Goal: Task Accomplishment & Management: Manage account settings

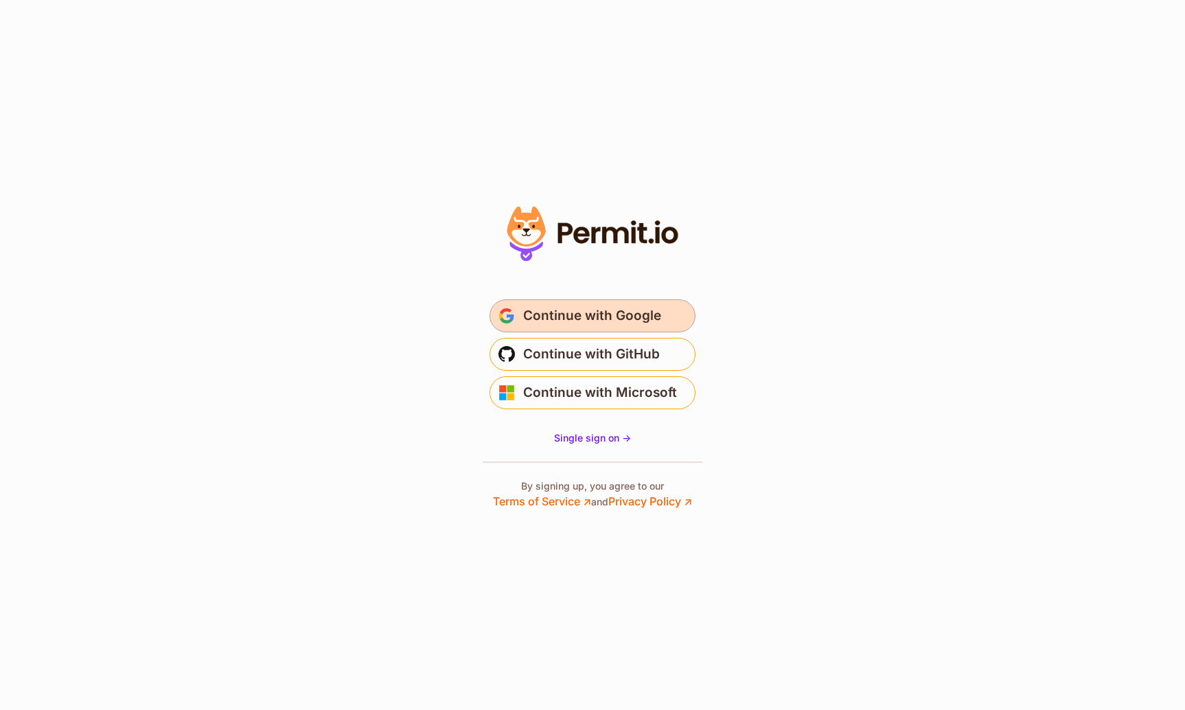
click at [560, 320] on span "Continue with Google" at bounding box center [592, 316] width 138 height 22
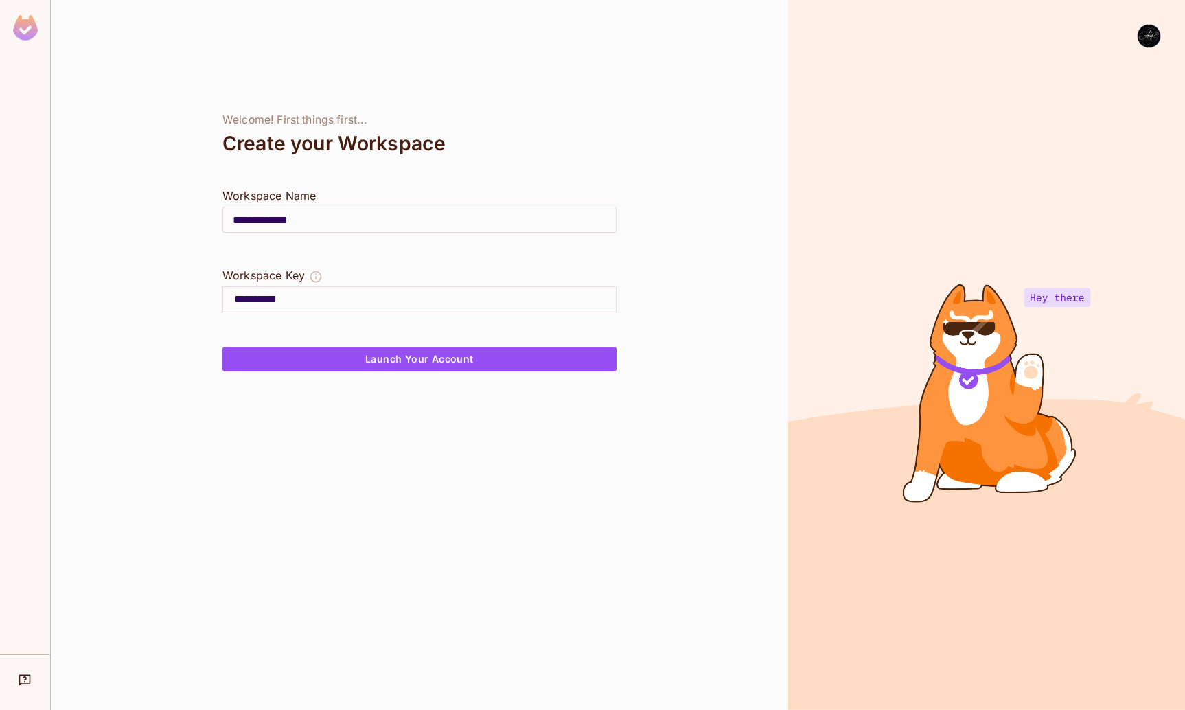
click at [322, 211] on input "**********" at bounding box center [419, 219] width 393 height 38
drag, startPoint x: 316, startPoint y: 217, endPoint x: 166, endPoint y: 210, distance: 150.5
click at [166, 210] on div "**********" at bounding box center [419, 355] width 737 height 710
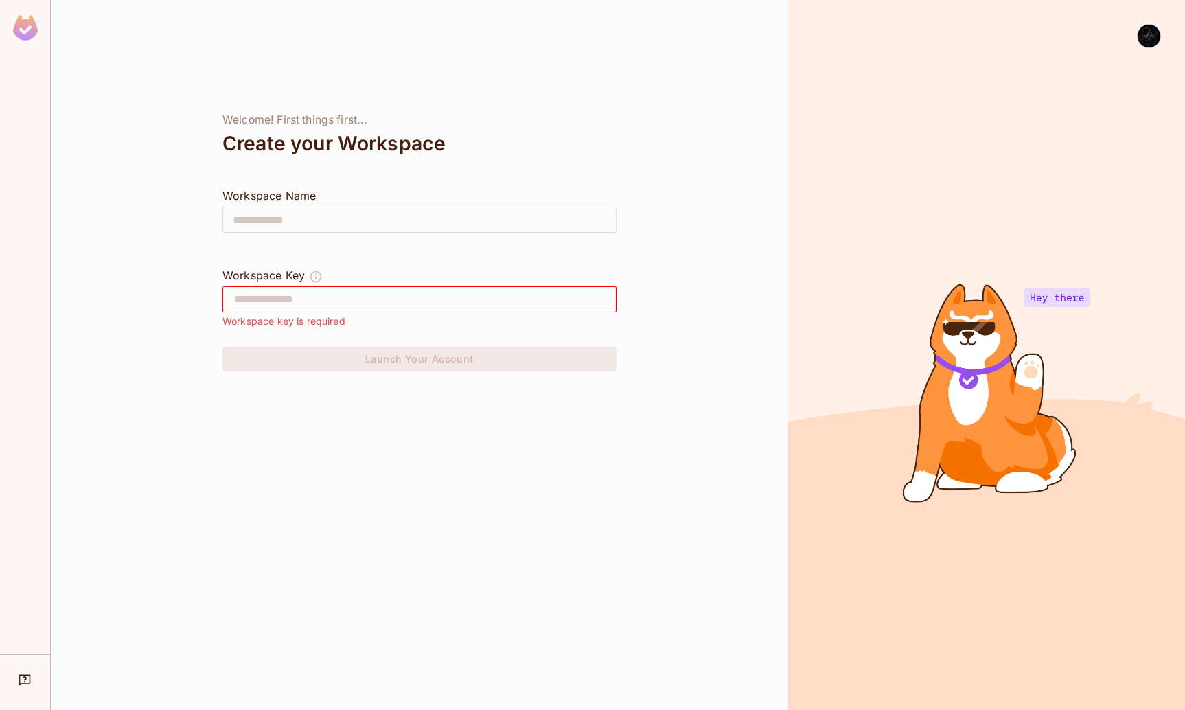
type input "*"
type input "**"
type input "***"
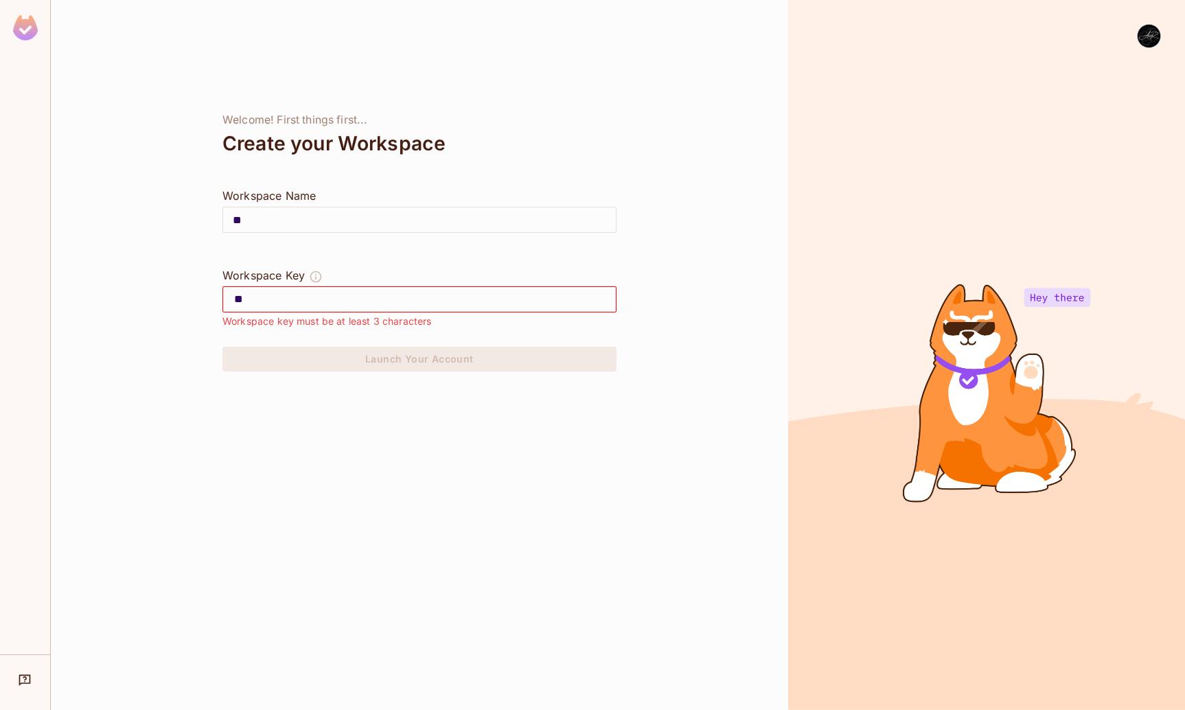
type input "***"
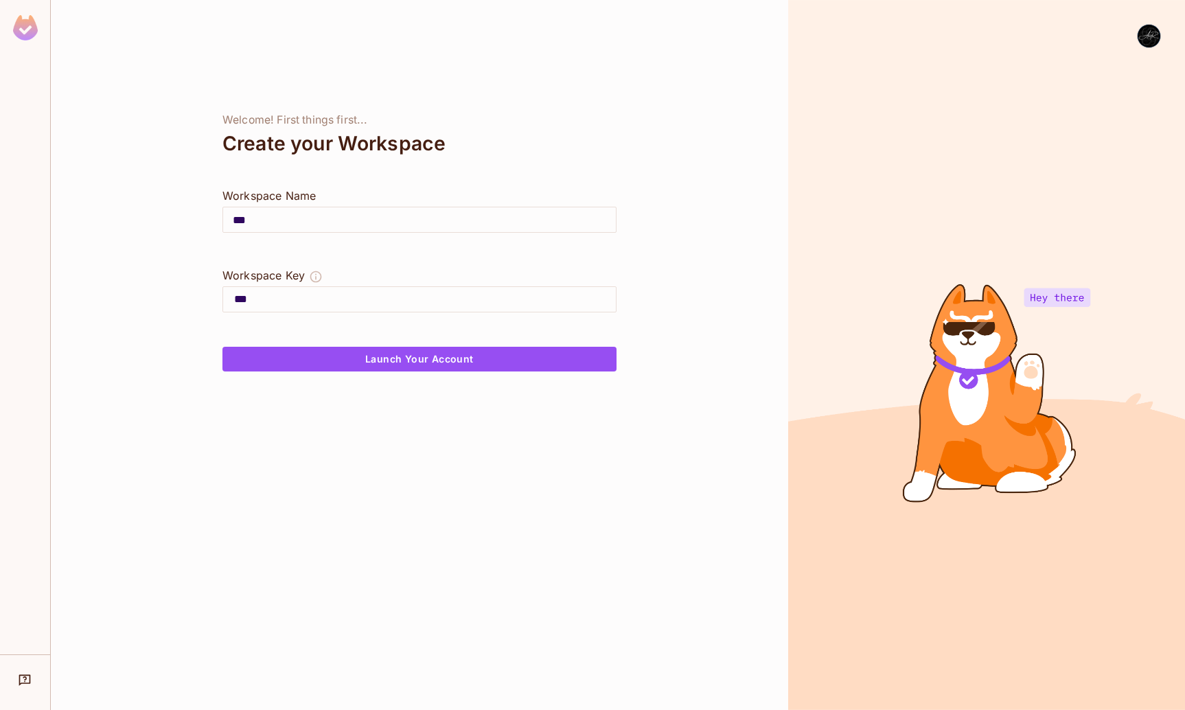
type input "****"
type input "*****"
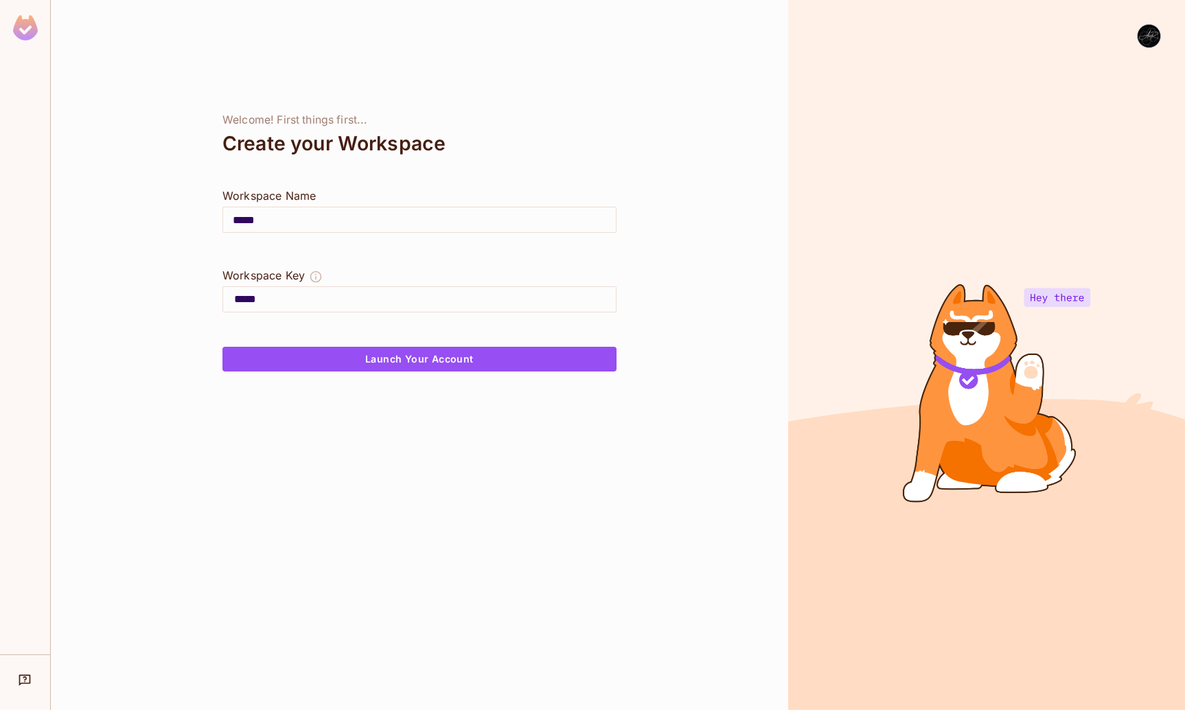
click at [318, 277] on icon "The Workspace Key is unique, and serves as the identifier of your workspace." at bounding box center [316, 277] width 14 height 14
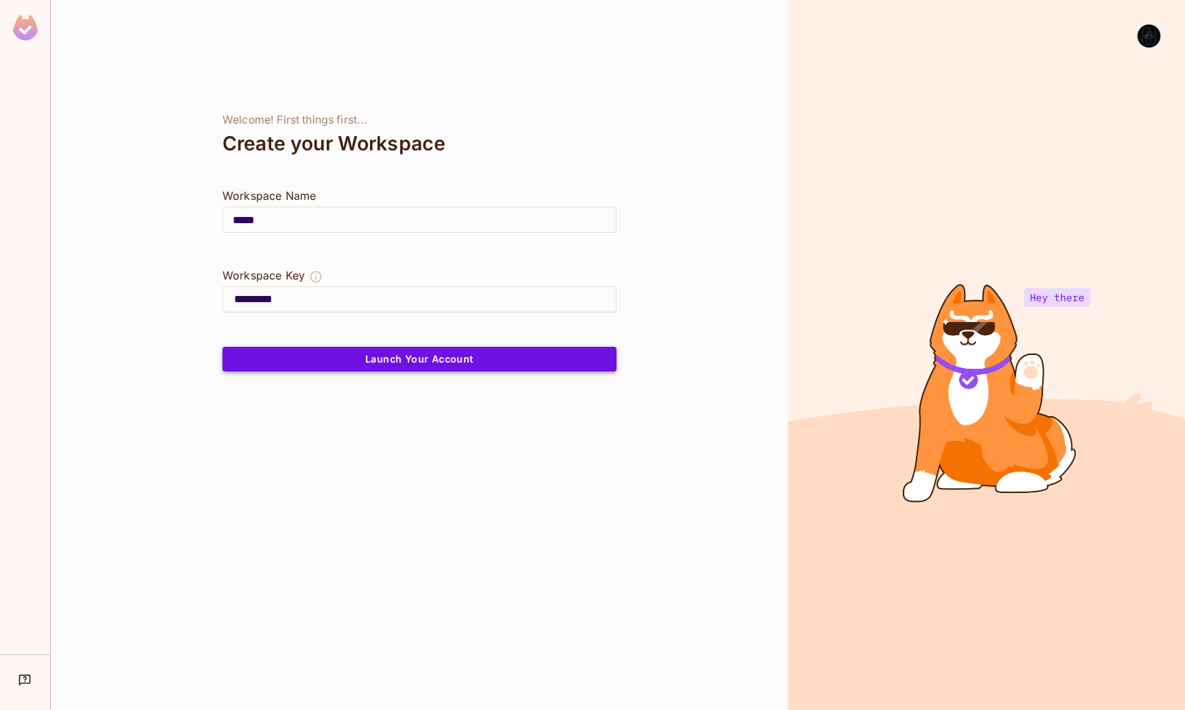
type input "*********"
click at [352, 355] on button "Launch Your Account" at bounding box center [419, 359] width 394 height 25
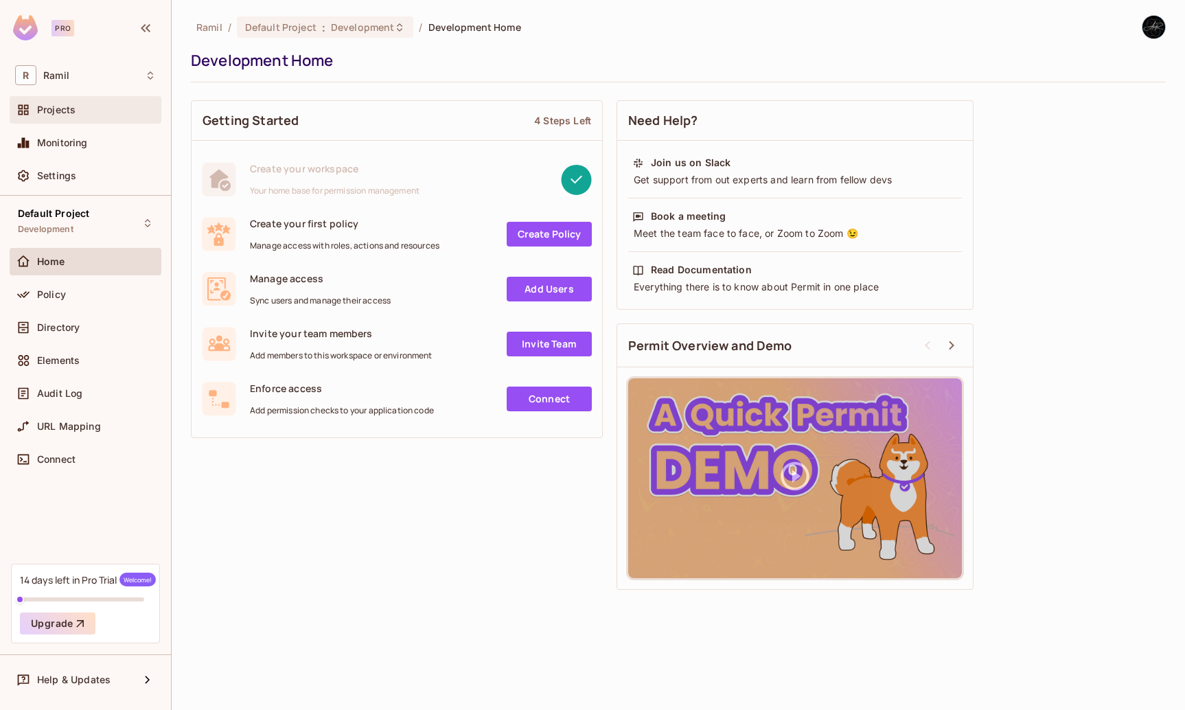
click at [60, 119] on div "Projects" at bounding box center [86, 109] width 152 height 27
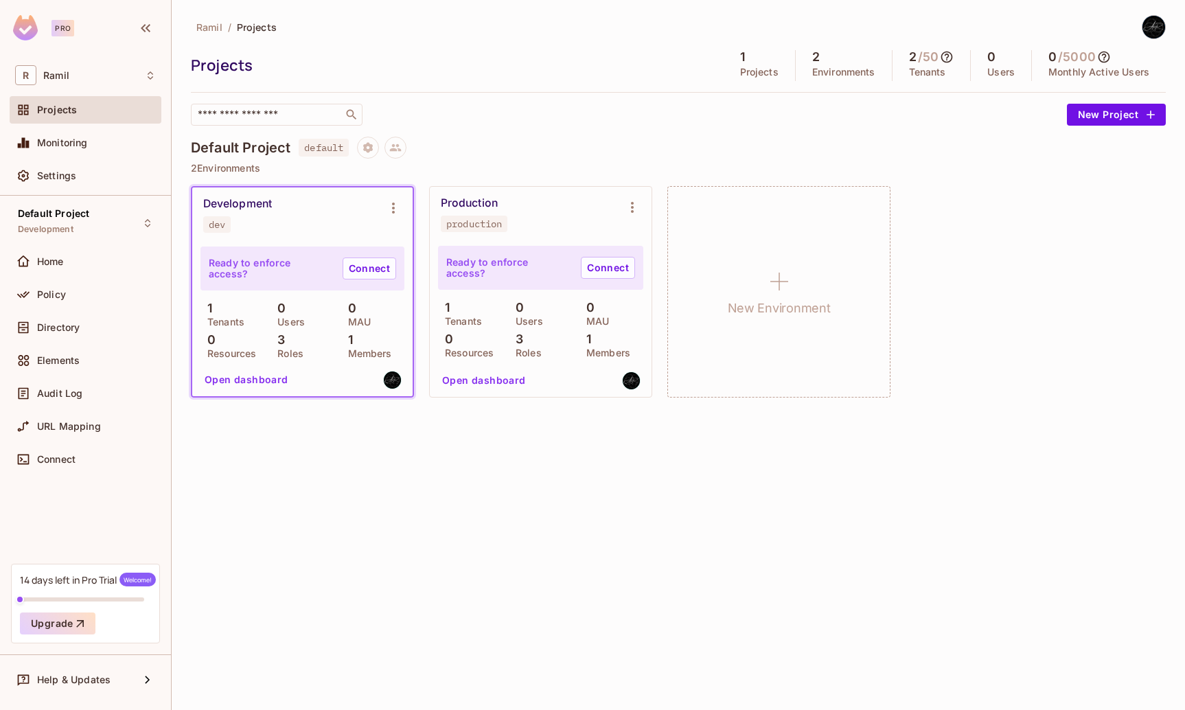
click at [275, 337] on p "3" at bounding box center [277, 340] width 14 height 14
click at [266, 377] on button "Open dashboard" at bounding box center [246, 380] width 95 height 22
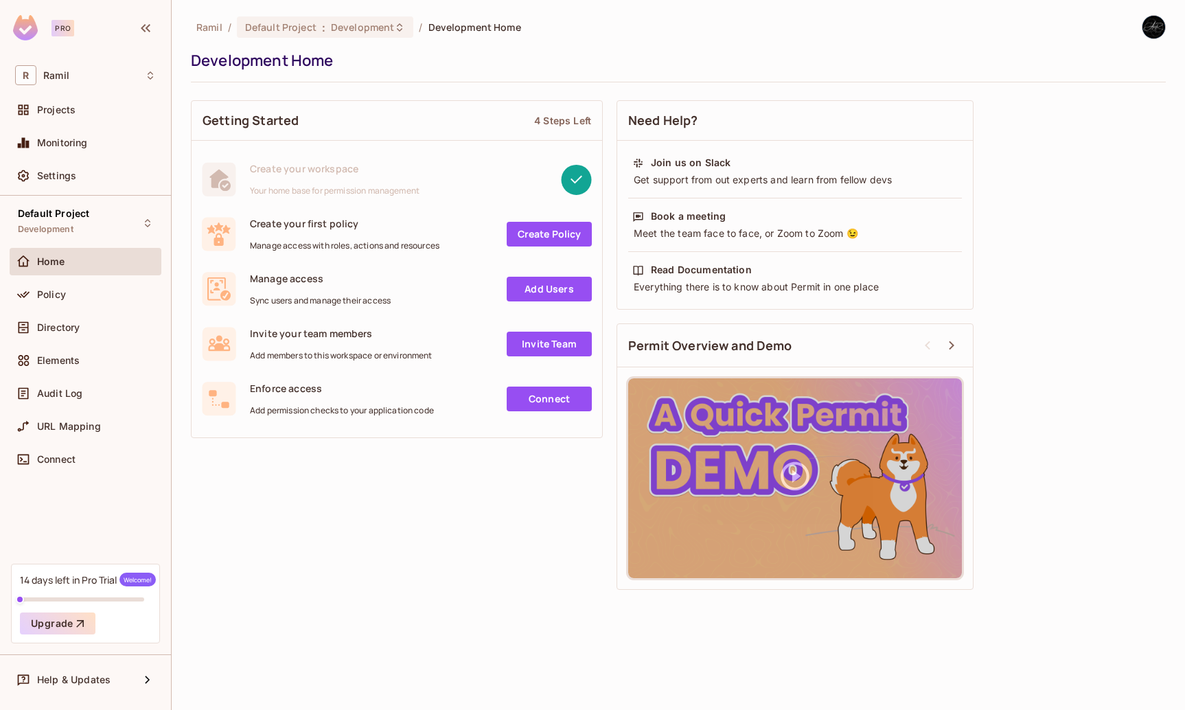
click at [119, 589] on div "14 days left in Pro Trial Welcome! Upgrade" at bounding box center [85, 604] width 149 height 80
click at [93, 592] on div "14 days left in Pro Trial Welcome! Upgrade" at bounding box center [85, 604] width 149 height 80
click at [126, 579] on span "Welcome!" at bounding box center [137, 579] width 36 height 14
click at [27, 29] on img at bounding box center [25, 27] width 25 height 25
click at [80, 302] on div "Policy" at bounding box center [85, 294] width 141 height 16
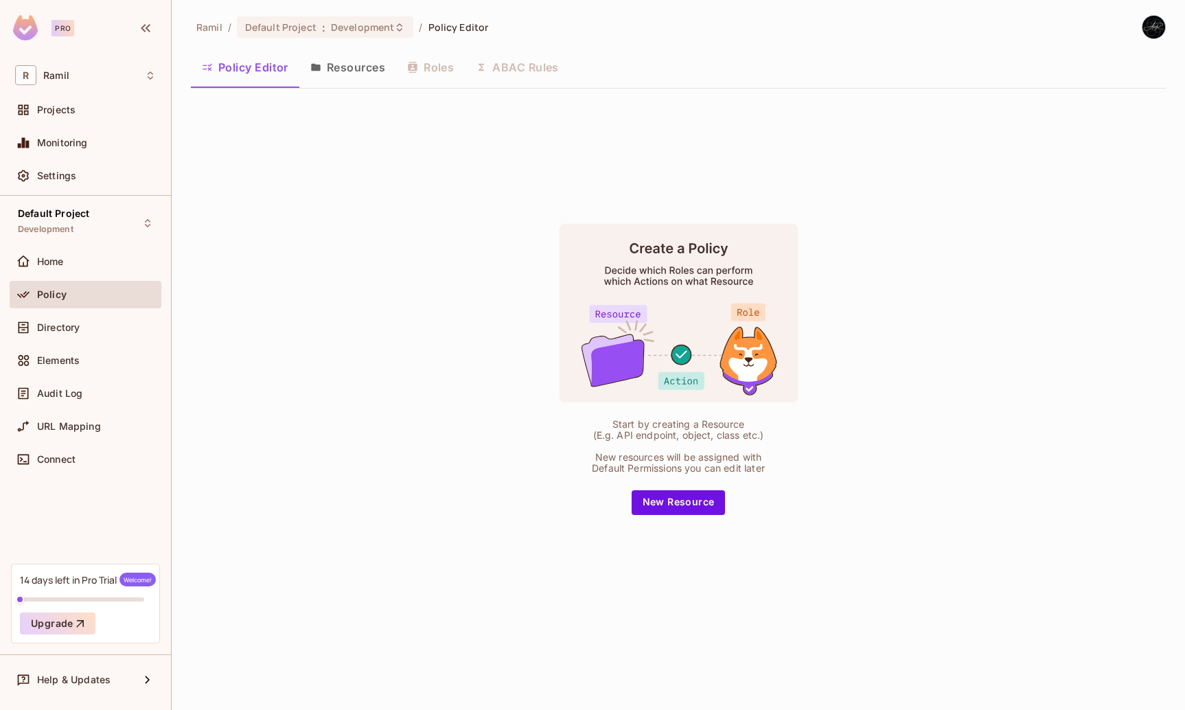
click at [333, 64] on button "Resources" at bounding box center [347, 67] width 97 height 34
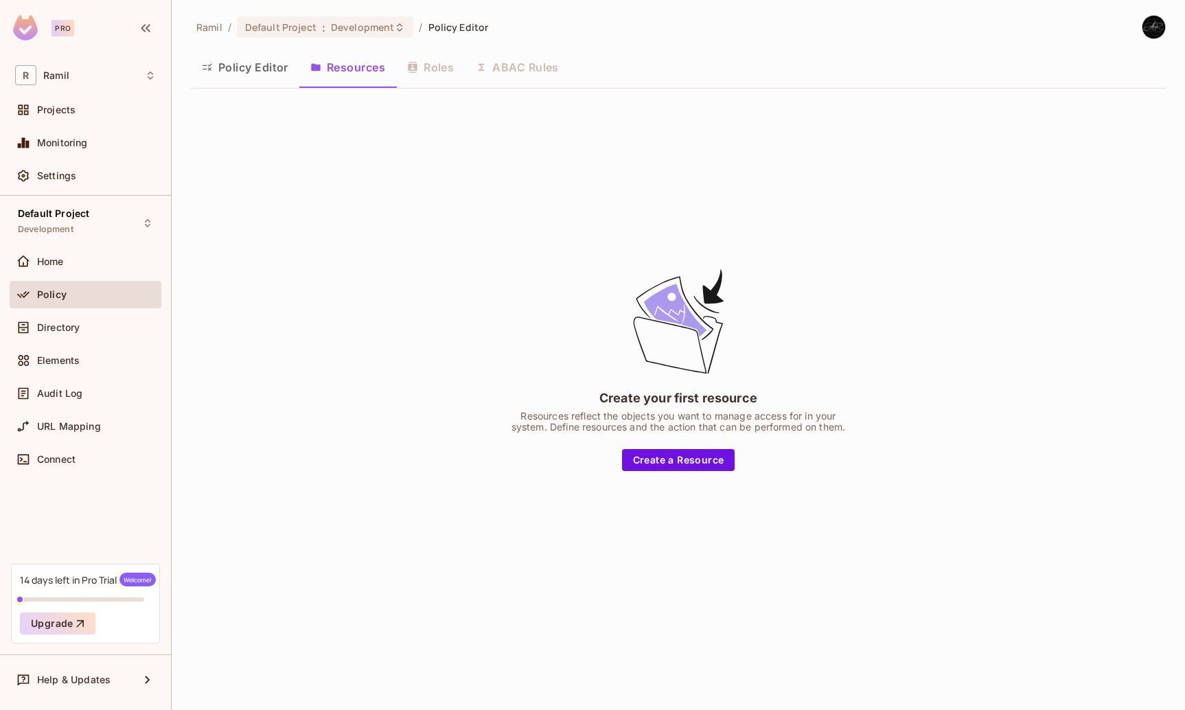
click at [249, 66] on button "Policy Editor" at bounding box center [245, 67] width 108 height 34
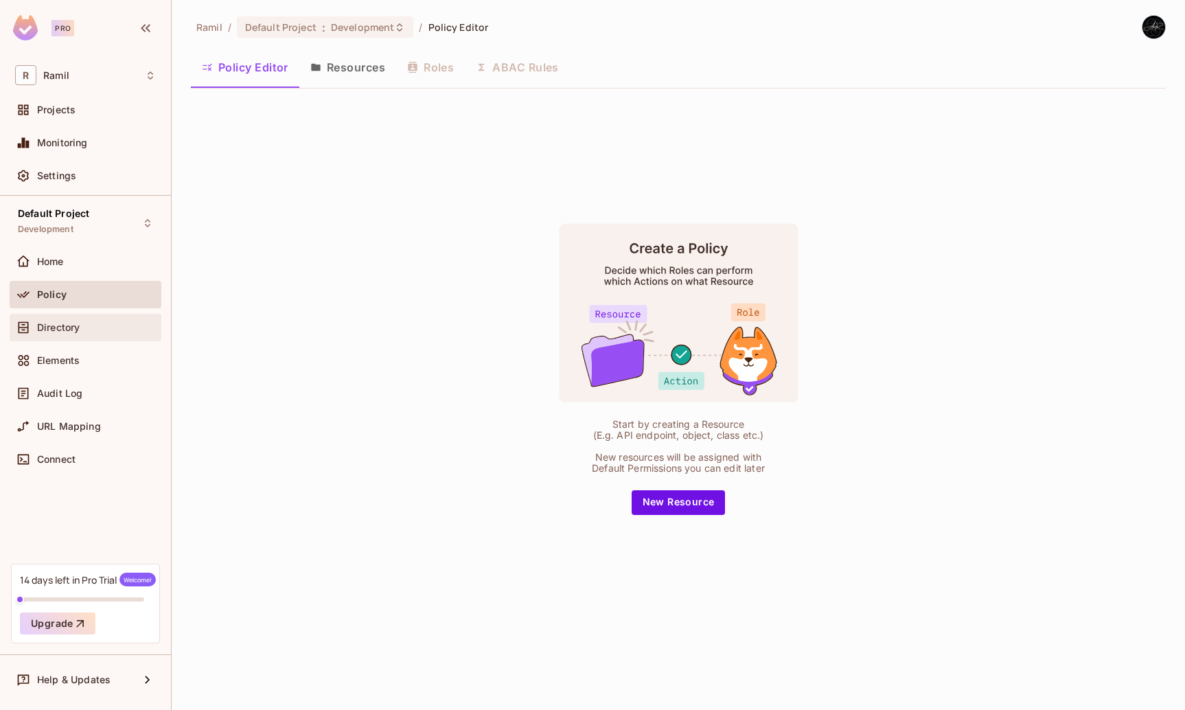
click at [67, 334] on div "Directory" at bounding box center [85, 327] width 141 height 16
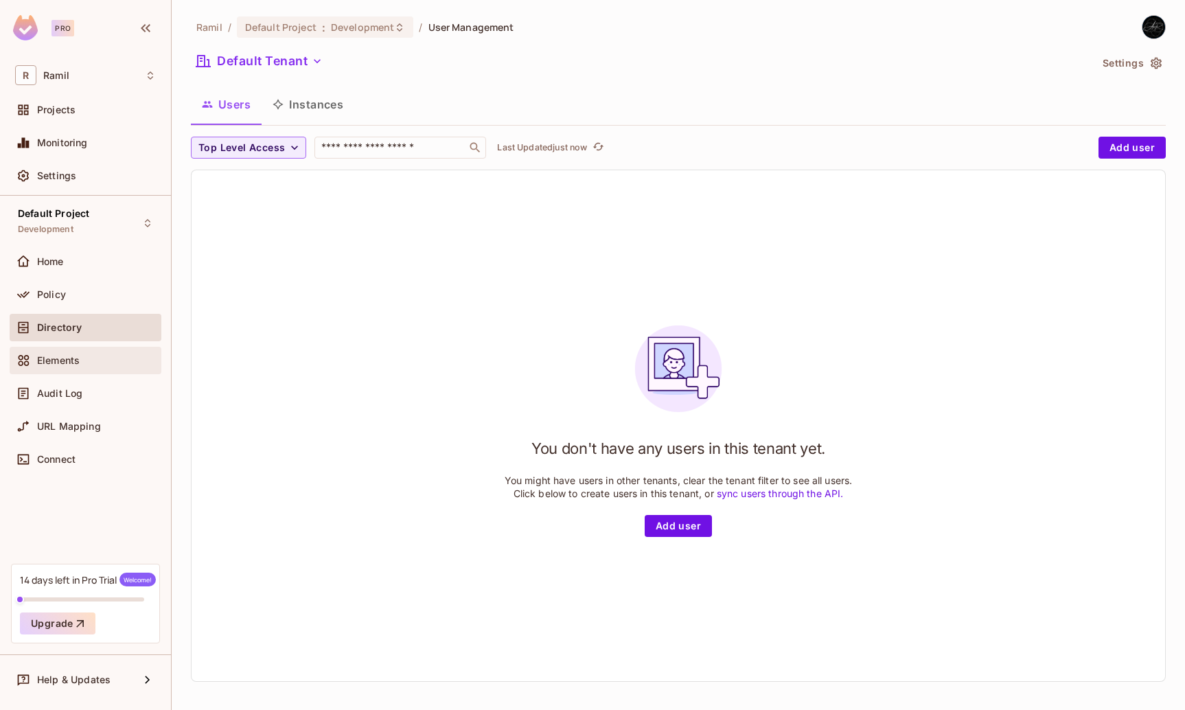
click at [65, 350] on div "Elements" at bounding box center [86, 360] width 152 height 27
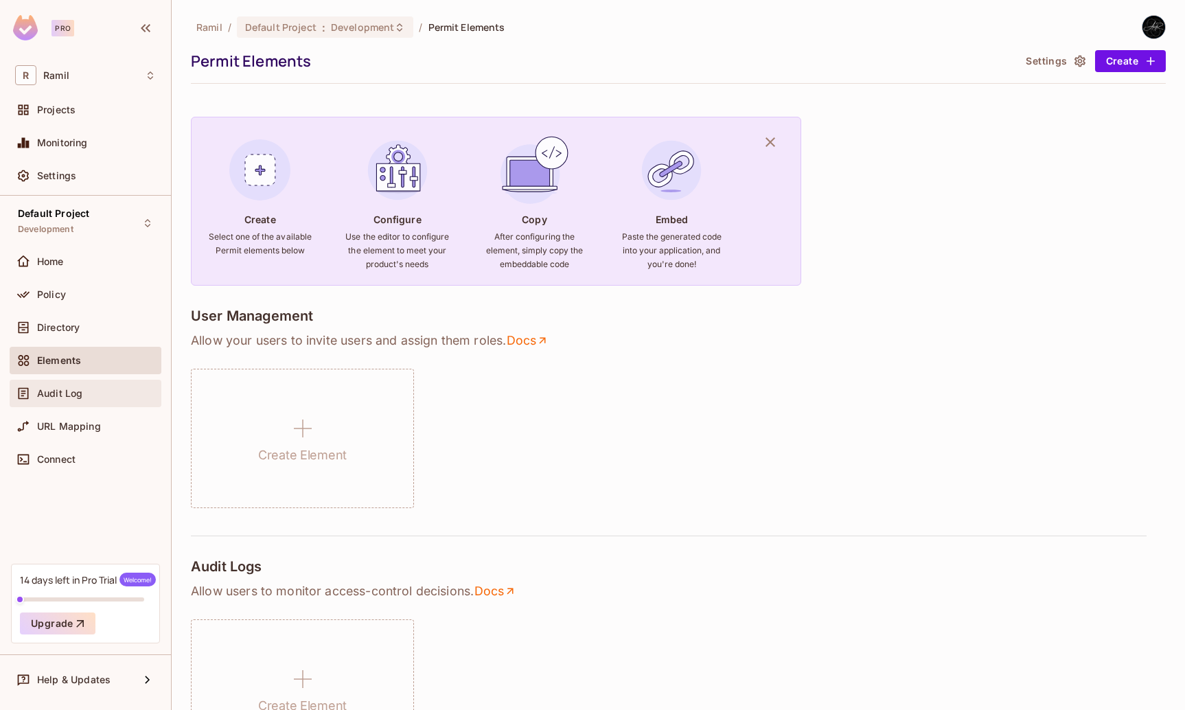
click at [54, 398] on span "Audit Log" at bounding box center [59, 393] width 45 height 11
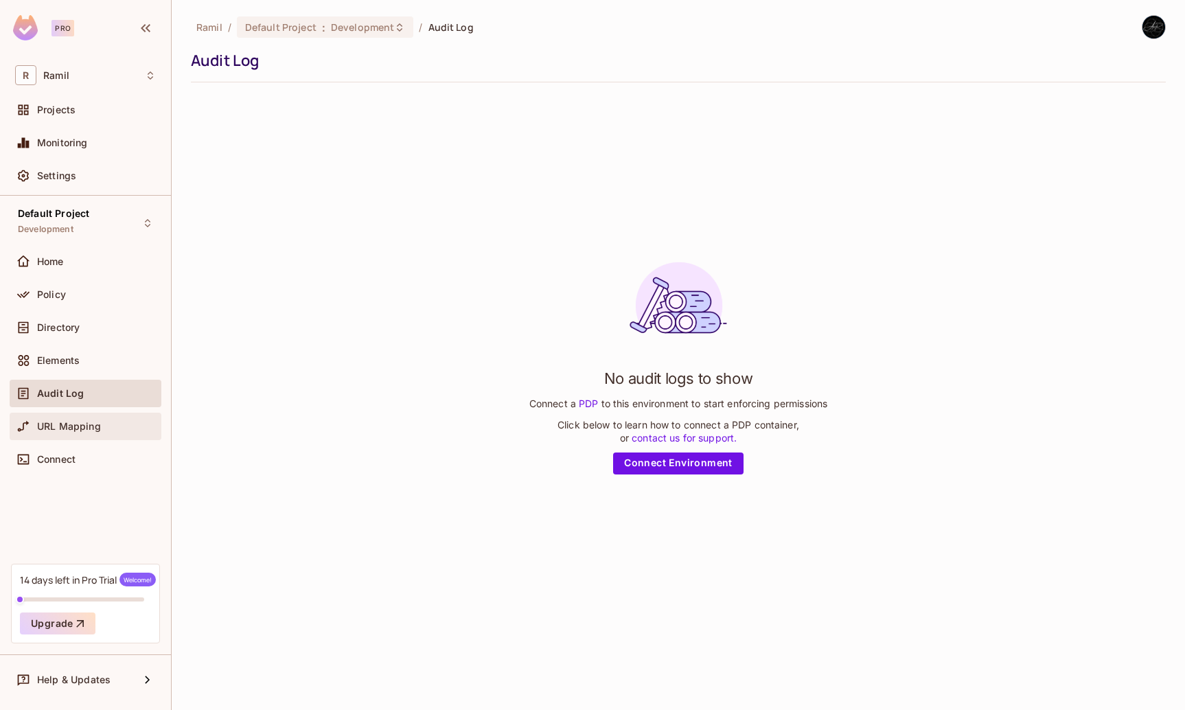
click at [32, 439] on div "URL Mapping" at bounding box center [86, 426] width 152 height 27
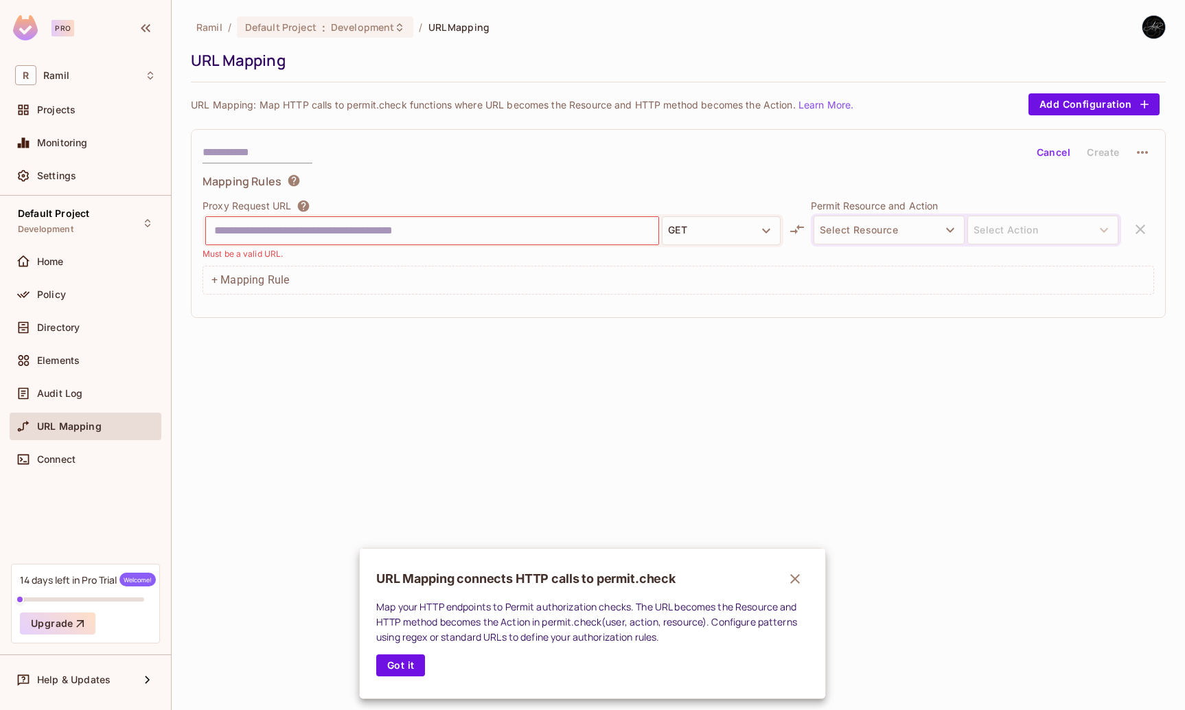
click at [35, 448] on div at bounding box center [592, 355] width 1185 height 710
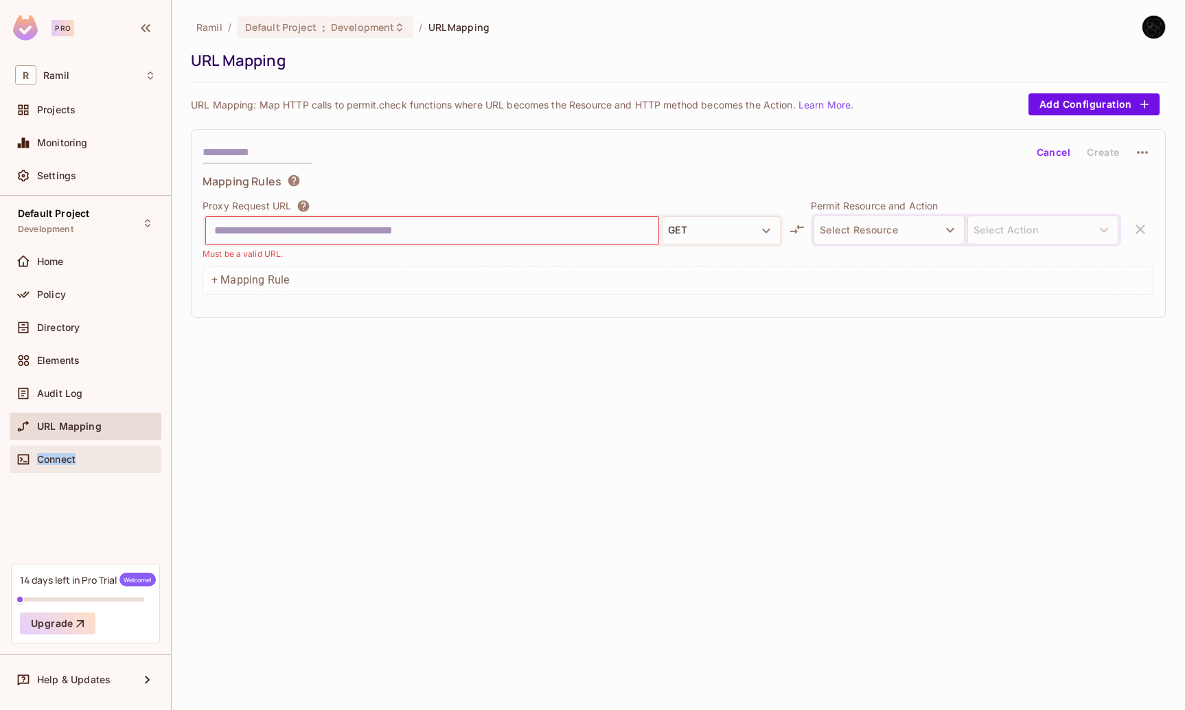
click at [49, 461] on span "Connect" at bounding box center [56, 459] width 38 height 11
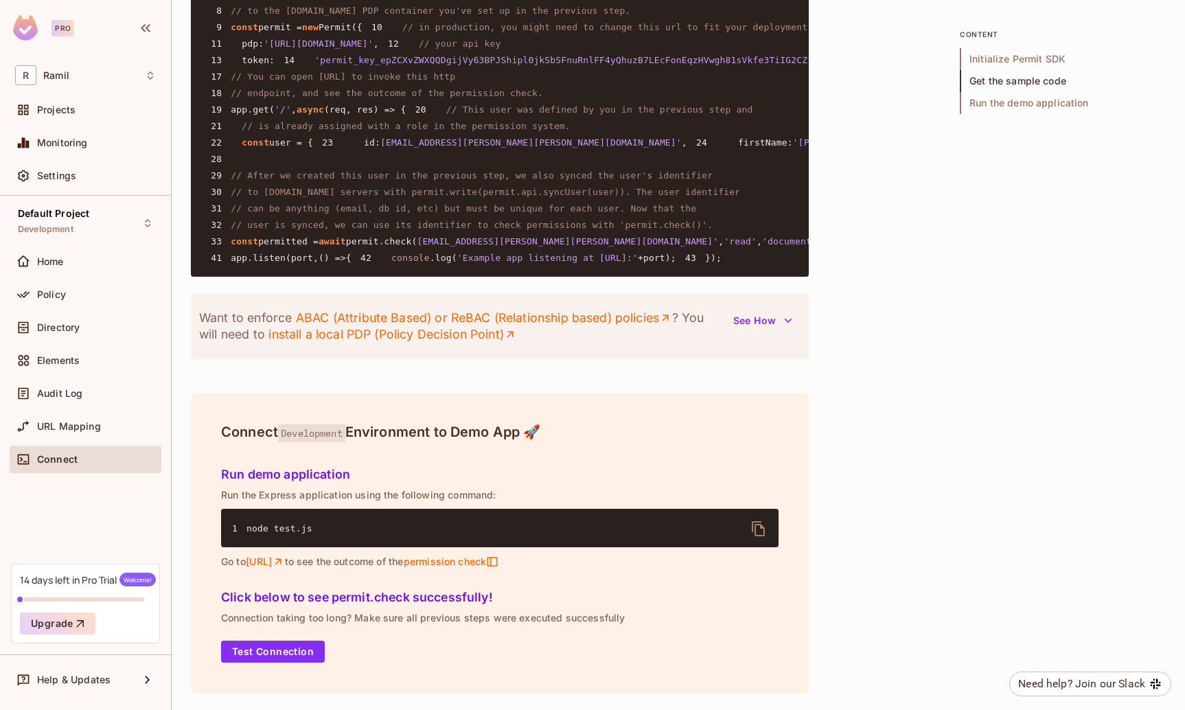
scroll to position [1550, 0]
click at [74, 264] on div "Home" at bounding box center [96, 261] width 119 height 11
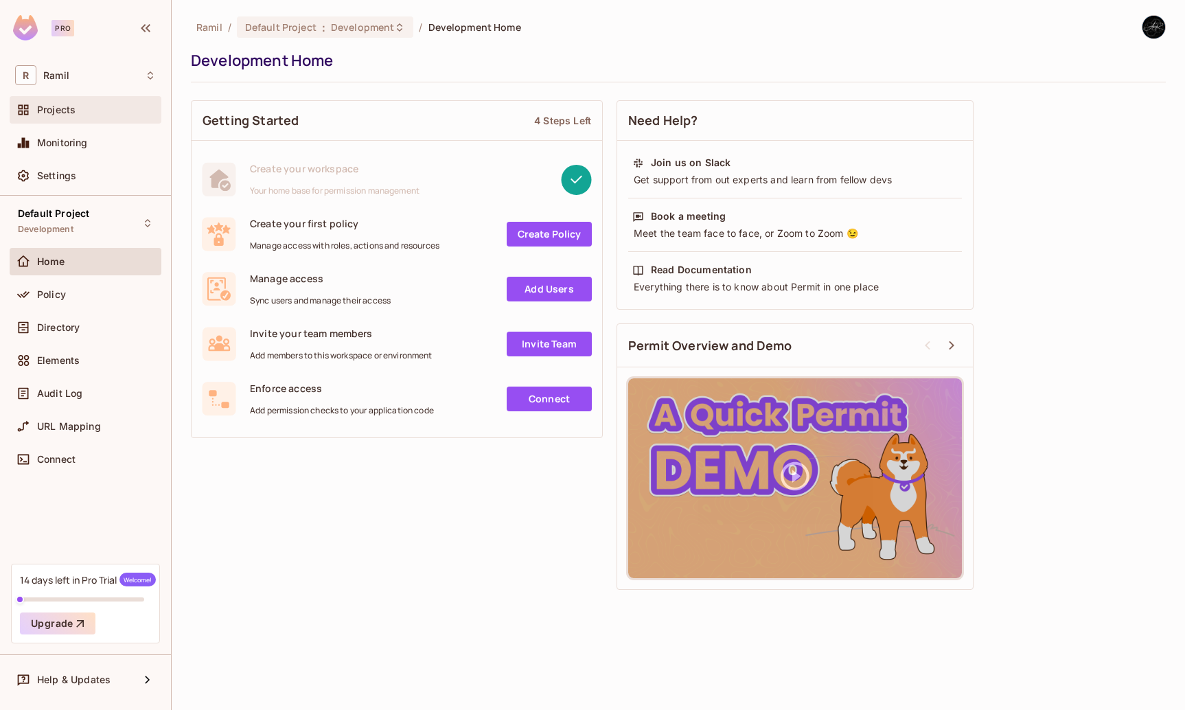
click at [70, 113] on span "Projects" at bounding box center [56, 109] width 38 height 11
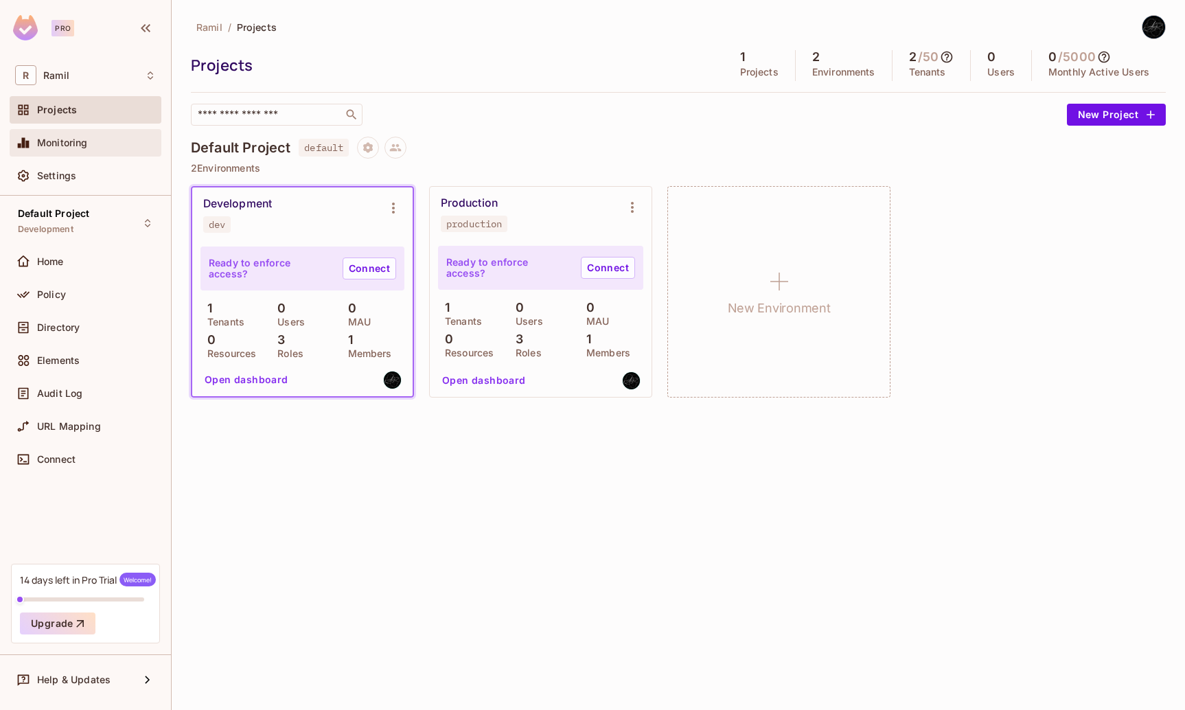
click at [68, 130] on div "Monitoring" at bounding box center [86, 142] width 152 height 27
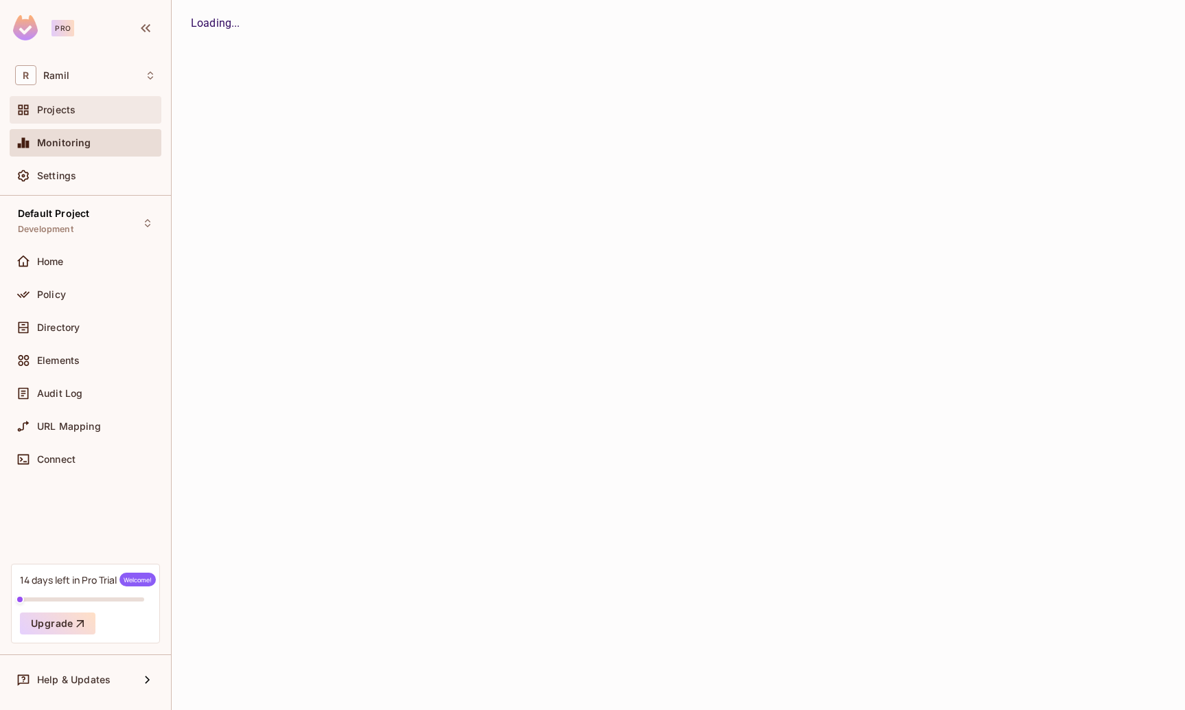
click at [65, 121] on div "Projects" at bounding box center [86, 109] width 152 height 27
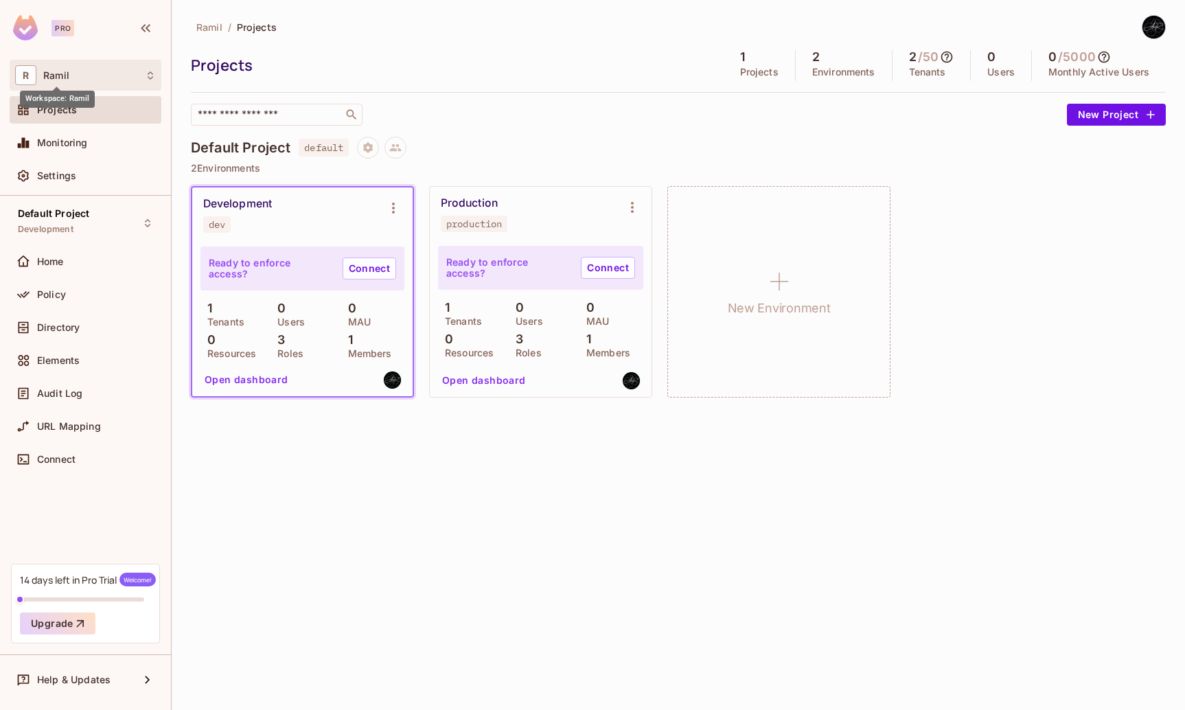
click at [58, 73] on span "Ramil" at bounding box center [56, 75] width 26 height 11
click at [58, 73] on div at bounding box center [592, 355] width 1185 height 710
click at [947, 56] on icon at bounding box center [947, 57] width 14 height 14
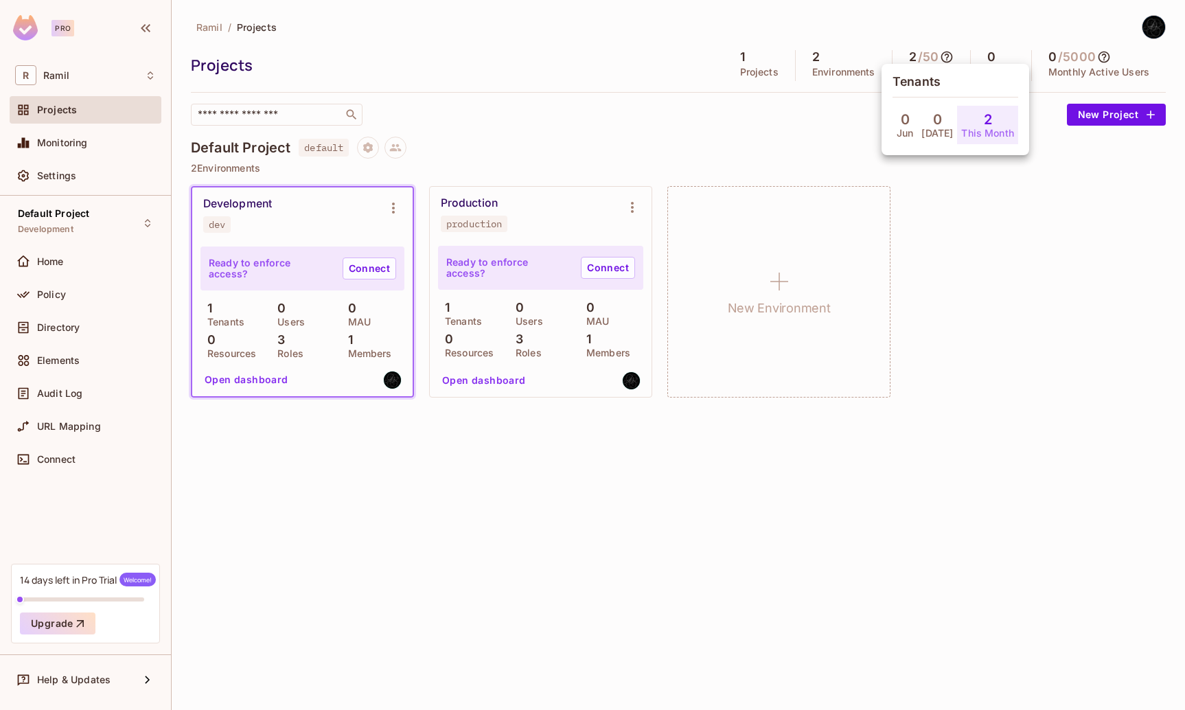
click at [965, 120] on div "2 This Month" at bounding box center [987, 125] width 61 height 38
click at [828, 121] on div at bounding box center [592, 355] width 1185 height 710
click at [819, 64] on div "2 Environments" at bounding box center [844, 65] width 97 height 31
click at [1017, 79] on div "0 Users" at bounding box center [1001, 65] width 61 height 31
click at [1104, 56] on icon at bounding box center [1104, 57] width 14 height 14
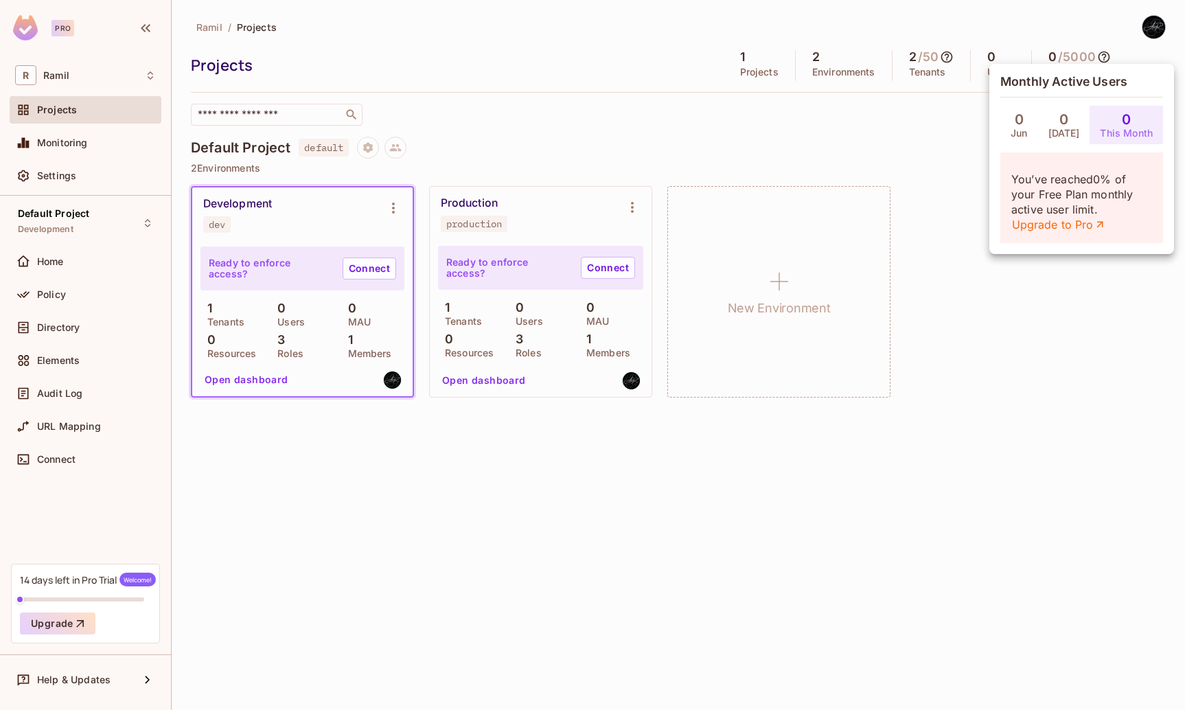
click at [995, 106] on div "Monthly Active Users 0 Jun 0 Jul 0 This Month You’ve reached 0 % of your Free P…" at bounding box center [1081, 159] width 185 height 190
click at [946, 84] on div at bounding box center [592, 355] width 1185 height 710
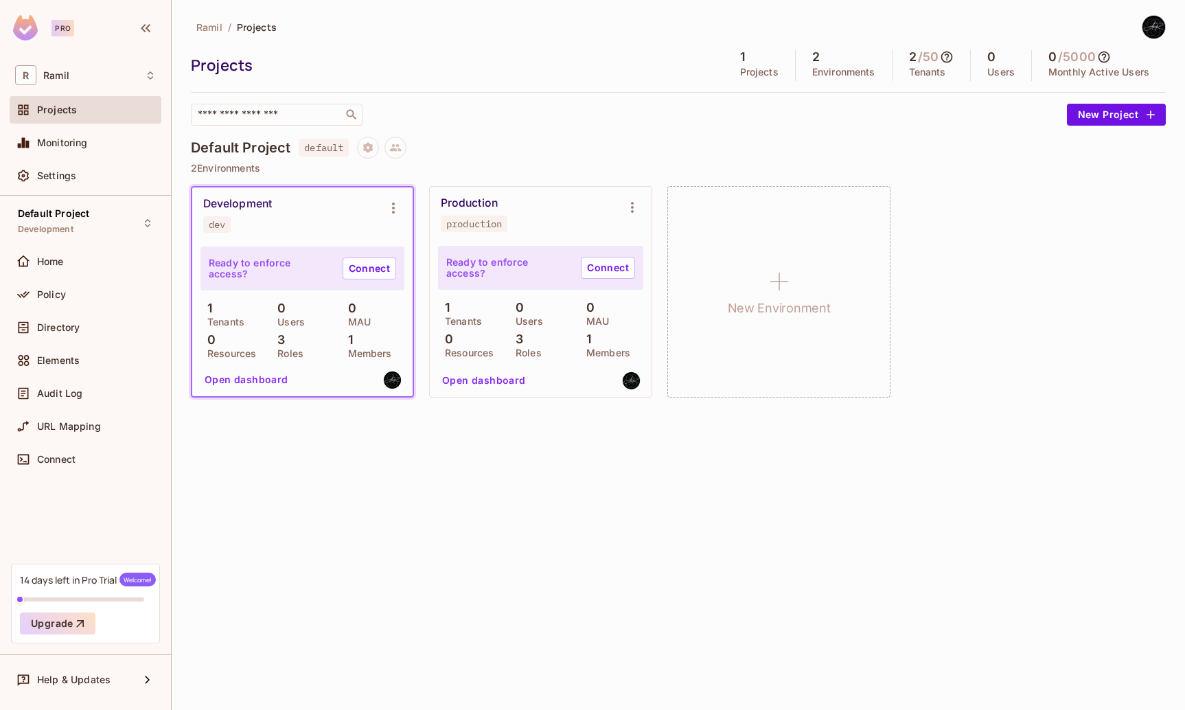
click at [284, 363] on div "Ready to enforce access? Connect 1 Tenants 0 Users 0 MAU 0 Resources 3 Roles 1 …" at bounding box center [302, 319] width 220 height 154
click at [264, 373] on button "Open dashboard" at bounding box center [246, 380] width 95 height 22
